Goal: Task Accomplishment & Management: Manage account settings

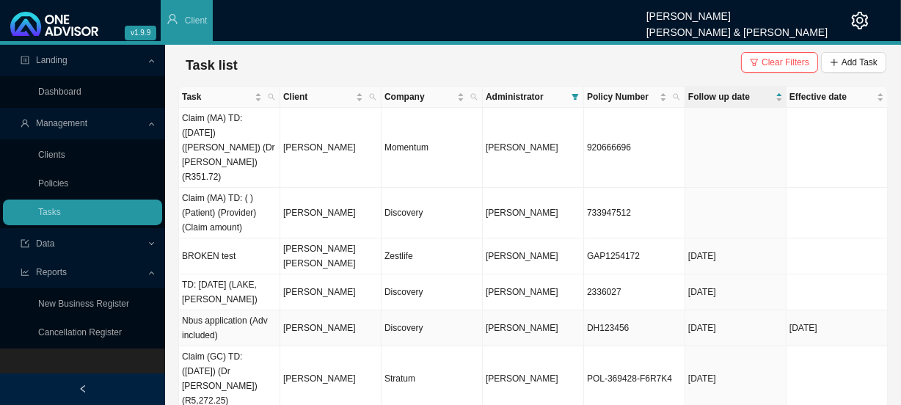
click at [329, 310] on td "[PERSON_NAME]" at bounding box center [330, 328] width 101 height 36
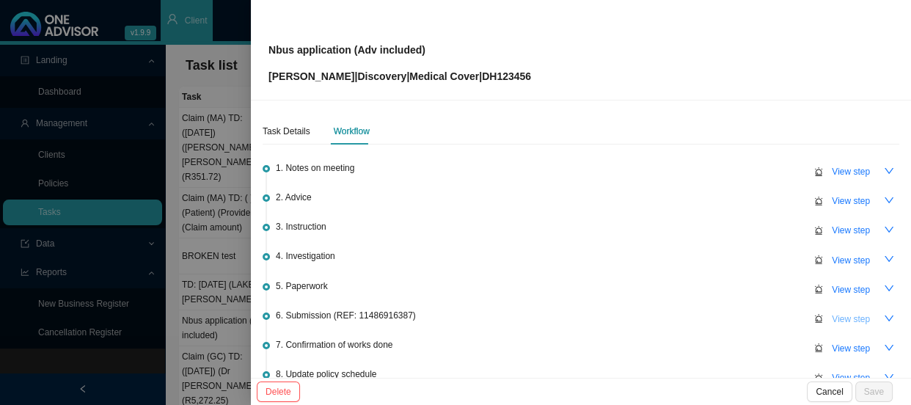
click at [840, 313] on span "View step" at bounding box center [851, 319] width 38 height 15
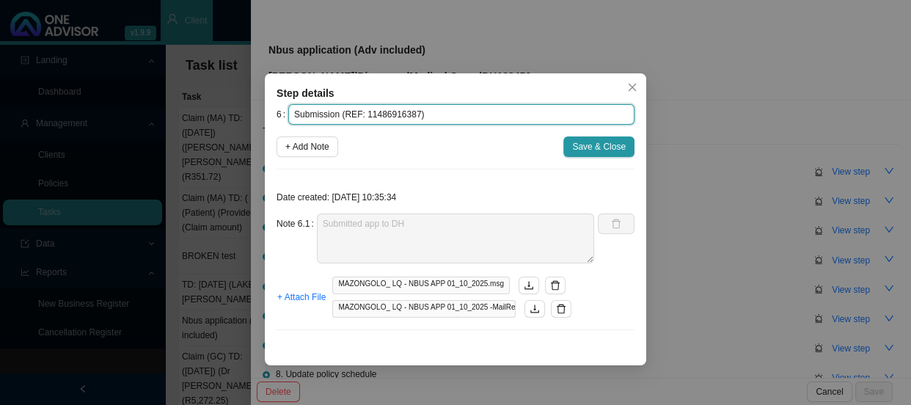
click at [423, 117] on input "Submission (REF: 11486916387)" at bounding box center [461, 114] width 346 height 21
drag, startPoint x: 413, startPoint y: 115, endPoint x: 344, endPoint y: 112, distance: 69.0
click at [344, 112] on input "Submission (REF: 11486916387)" at bounding box center [461, 114] width 346 height 21
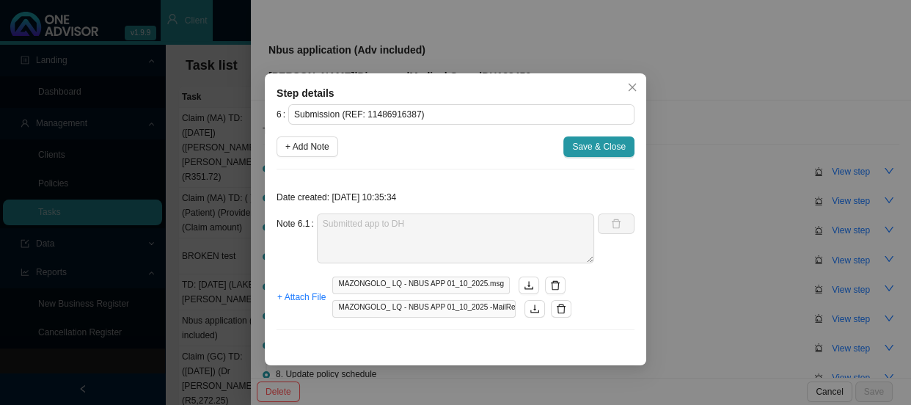
click at [389, 166] on div "6 Submission (REF: 11486916387) + Add Note Save & Close Date created: [DATE] 10…" at bounding box center [456, 223] width 358 height 238
click at [321, 153] on span "+ Add Note" at bounding box center [307, 146] width 44 height 15
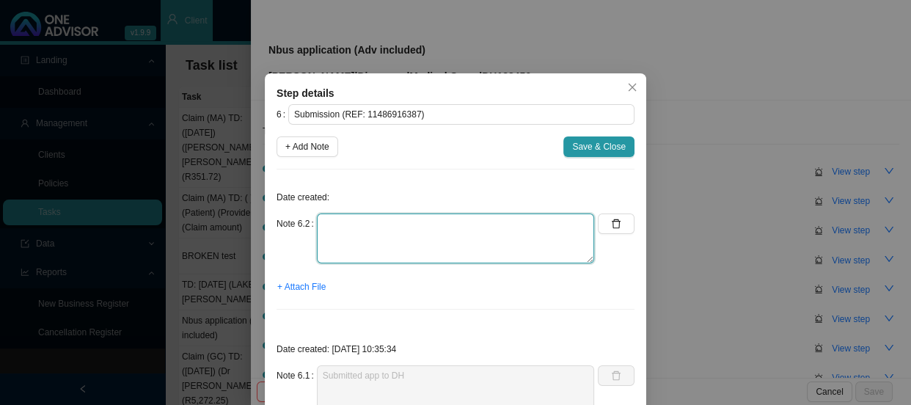
click at [400, 235] on textarea at bounding box center [455, 239] width 277 height 50
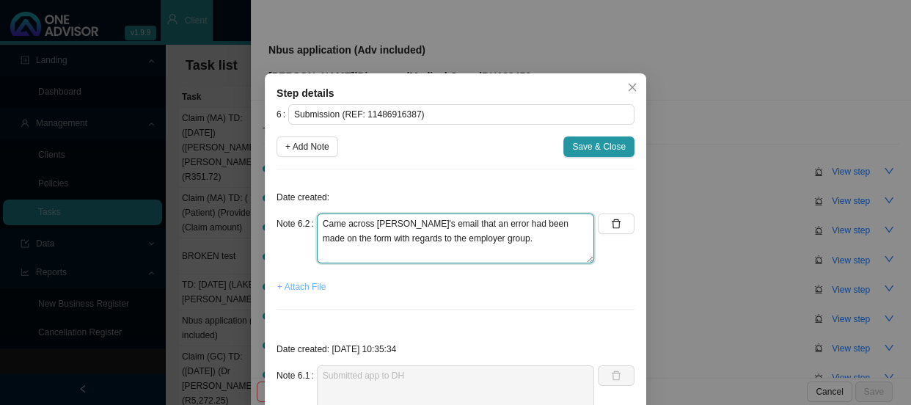
type textarea "Came across [PERSON_NAME]'s email that an error had been made on the form with …"
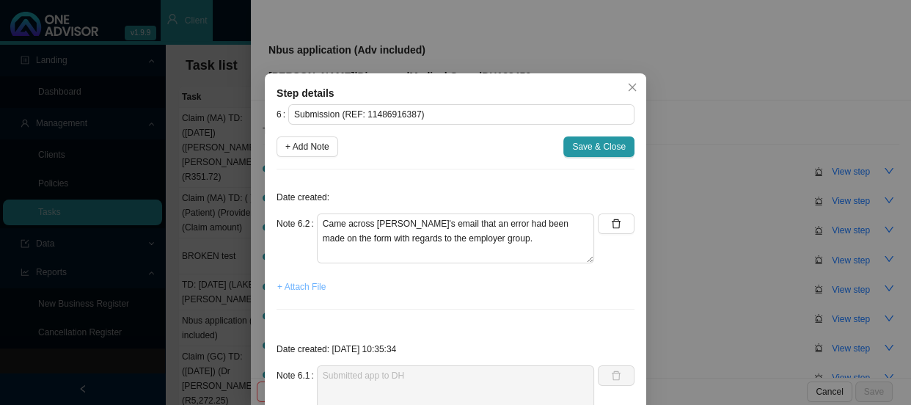
click at [293, 292] on span "+ Attach File" at bounding box center [301, 287] width 48 height 15
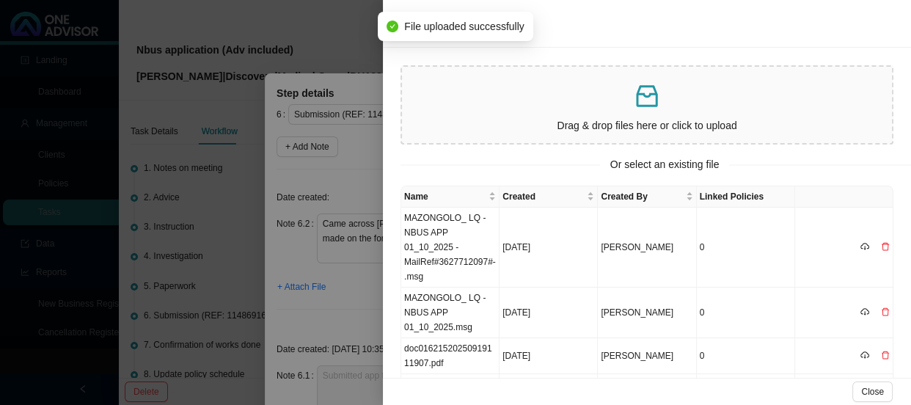
click at [340, 183] on div at bounding box center [455, 202] width 911 height 405
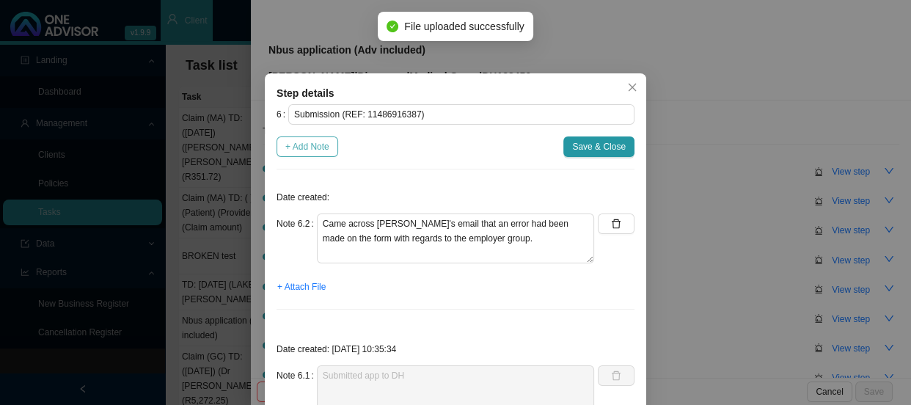
click at [311, 146] on span "+ Add Note" at bounding box center [307, 146] width 44 height 15
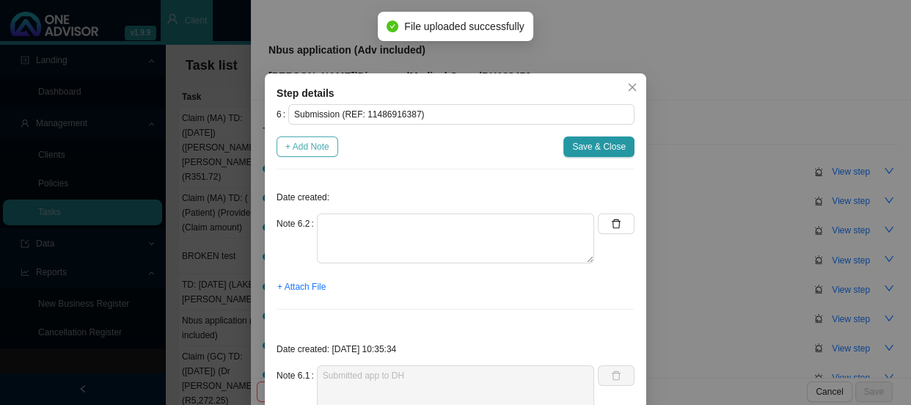
type textarea "Came across [PERSON_NAME]'s email that an error had been made on the form with …"
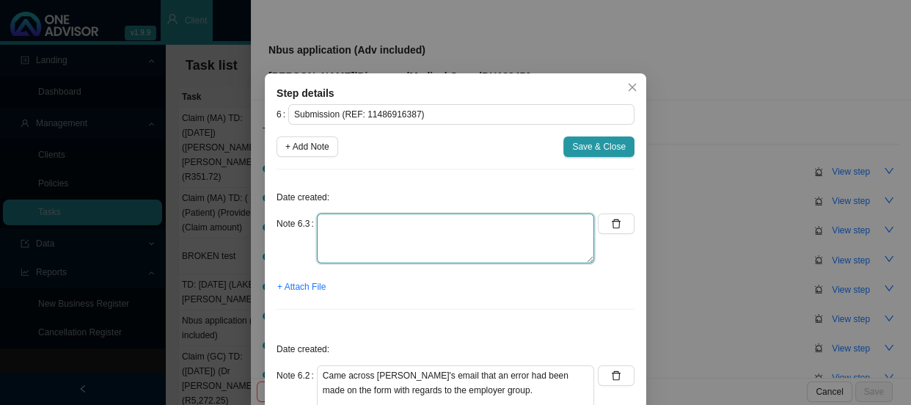
click at [324, 218] on textarea at bounding box center [455, 239] width 277 height 50
type textarea "p"
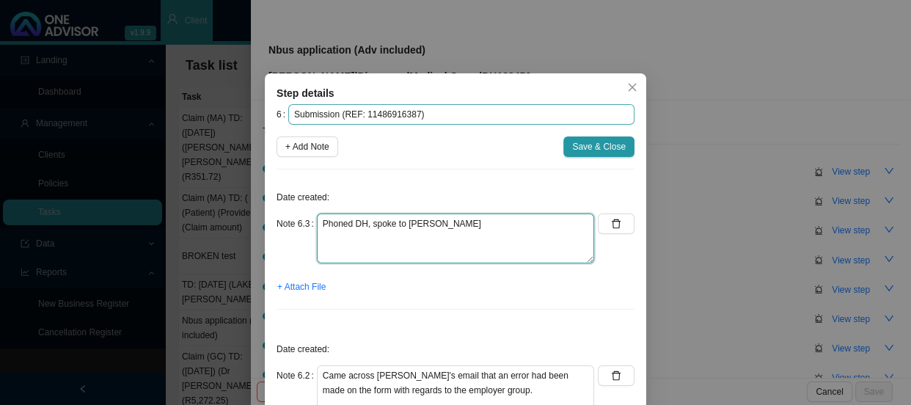
type textarea "Phoned DH, spoke to [PERSON_NAME]"
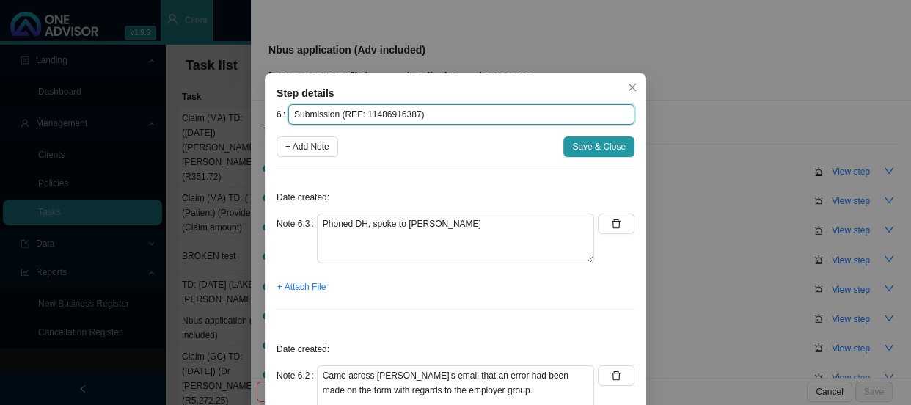
drag, startPoint x: 409, startPoint y: 114, endPoint x: 335, endPoint y: 117, distance: 73.4
click at [335, 117] on input "Submission (REF: 11486916387)" at bounding box center [461, 114] width 346 height 21
type input "Submission )"
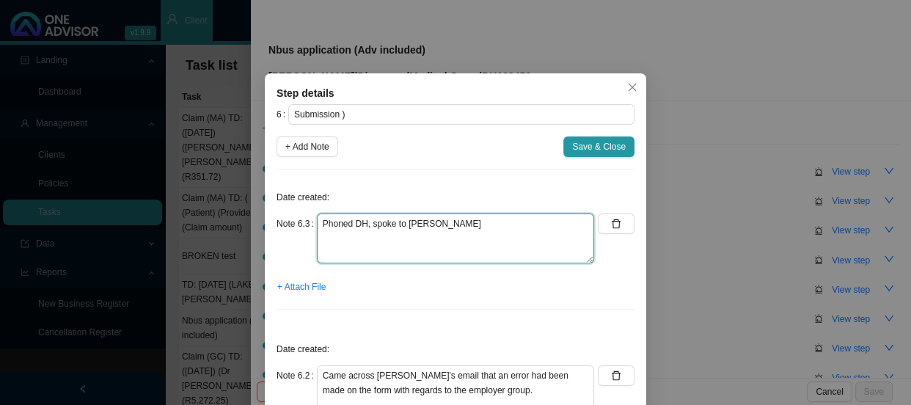
click at [426, 234] on textarea "Phoned DH, spoke to [PERSON_NAME]" at bounding box center [455, 239] width 277 height 50
click at [429, 241] on textarea "Phoned DH, spoke to [PERSON_NAME]" at bounding box center [455, 239] width 277 height 50
click at [464, 218] on textarea "Phoned DH, spoke to [PERSON_NAME]" at bounding box center [455, 239] width 277 height 50
click at [351, 252] on textarea "Phoned DH, spoke to [PERSON_NAME] REF:" at bounding box center [455, 239] width 277 height 50
click at [390, 235] on textarea "Phoned DH, spoke to [PERSON_NAME] REF: 11488698522" at bounding box center [455, 239] width 277 height 50
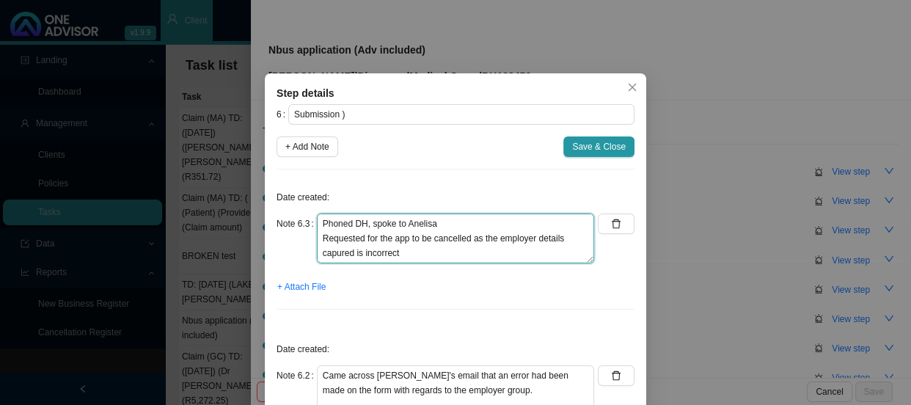
click at [334, 250] on textarea "Phoned DH, spoke to Anelisa Requested for the app to be cancelled as the employ…" at bounding box center [455, 239] width 277 height 50
click at [329, 252] on textarea "Phoned DH, spoke to Anelisa Requested for the app to be cancelled as the employ…" at bounding box center [455, 239] width 277 height 50
type textarea "Phoned DH, spoke to Anelisa Requested for the app to be cancelled as the employ…"
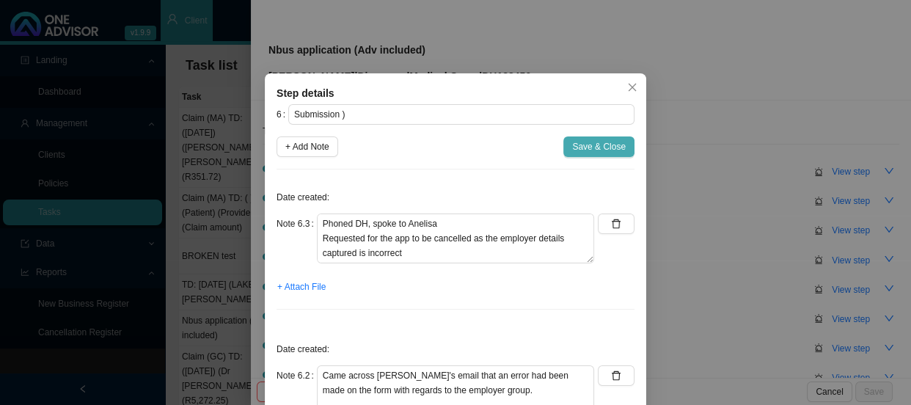
click at [609, 145] on span "Save & Close" at bounding box center [599, 146] width 54 height 15
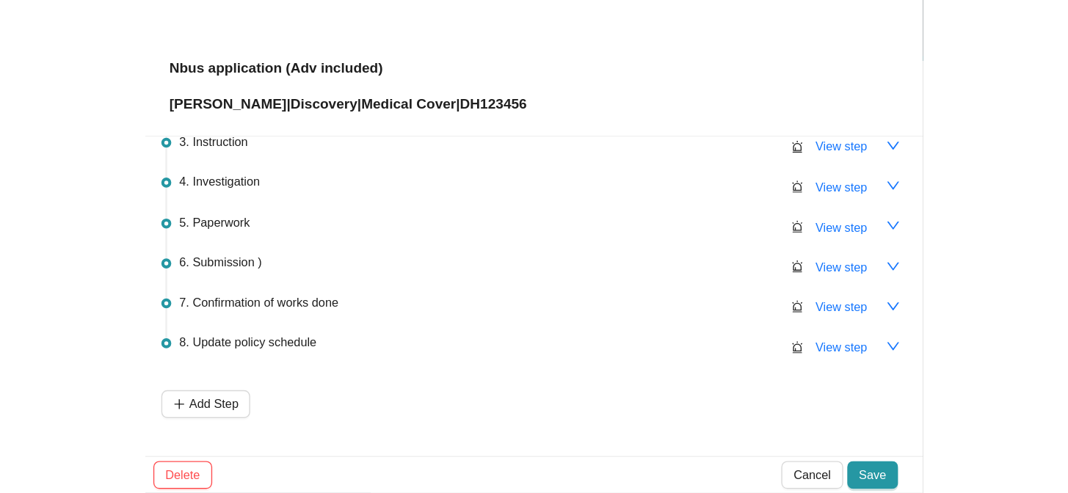
scroll to position [34, 0]
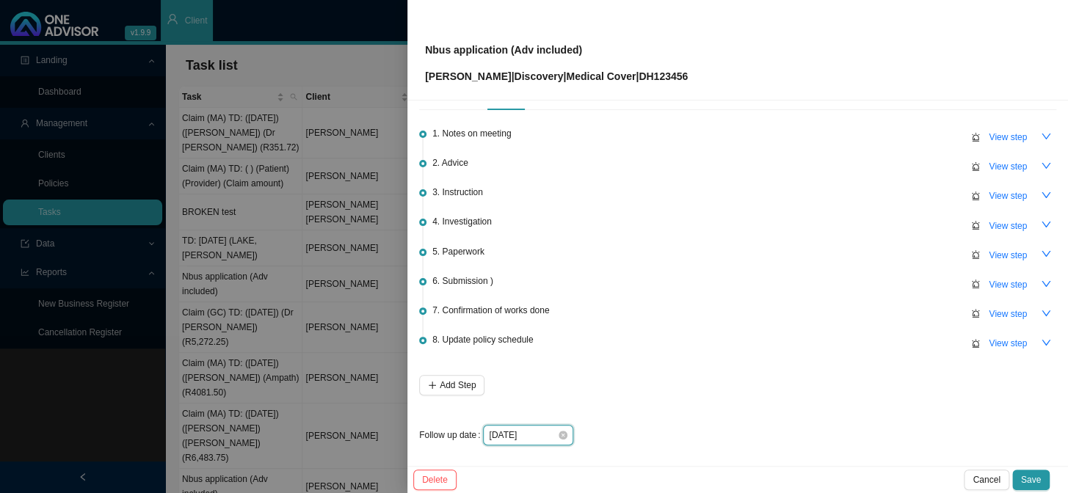
click at [539, 404] on input "[DATE]" at bounding box center [523, 435] width 68 height 15
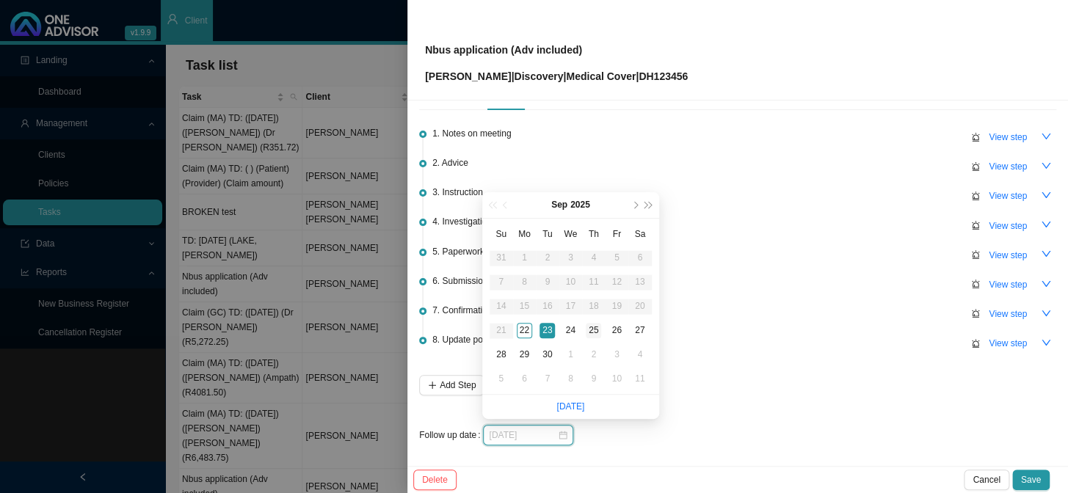
type input "[DATE]"
click at [600, 329] on div "25" at bounding box center [593, 330] width 15 height 15
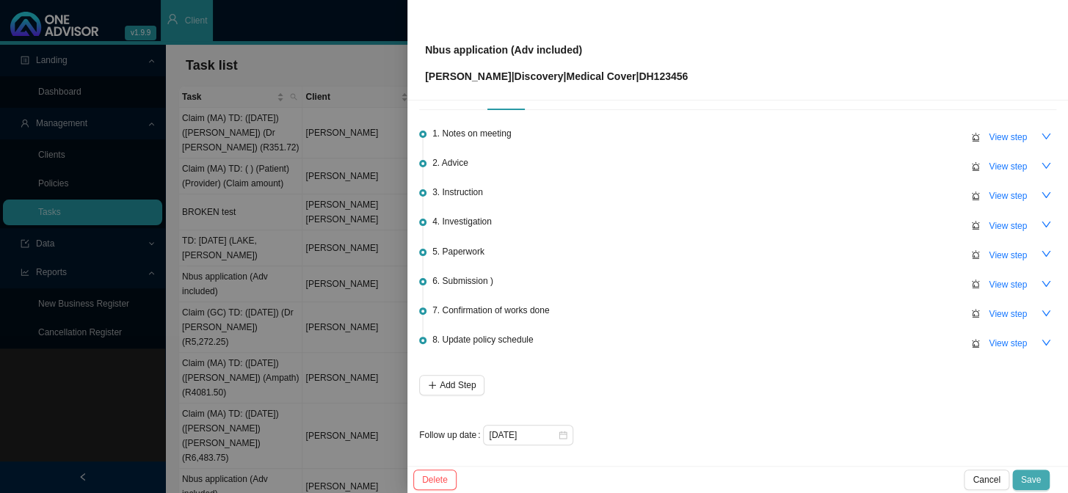
click at [900, 404] on span "Save" at bounding box center [1031, 480] width 20 height 15
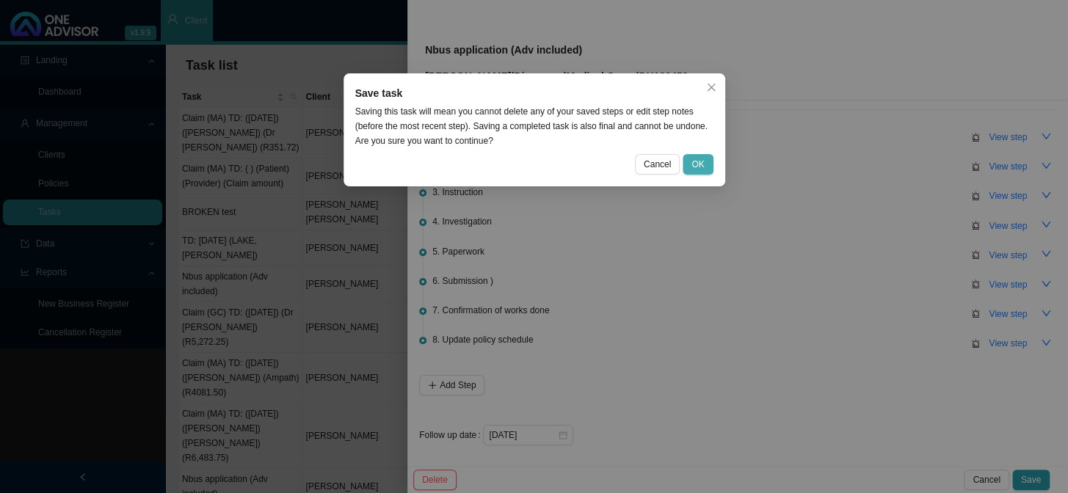
click at [690, 156] on button "OK" at bounding box center [697, 164] width 30 height 21
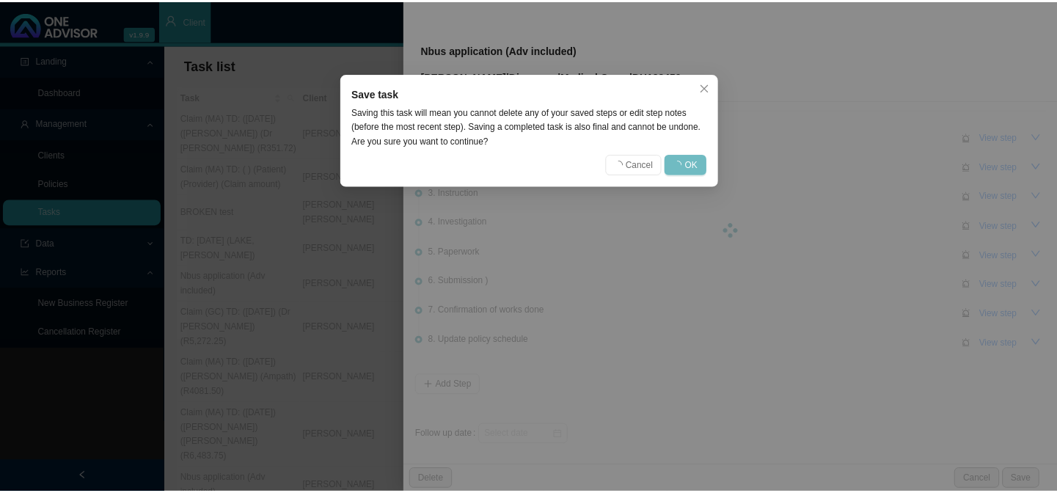
scroll to position [0, 0]
